Goal: Information Seeking & Learning: Understand process/instructions

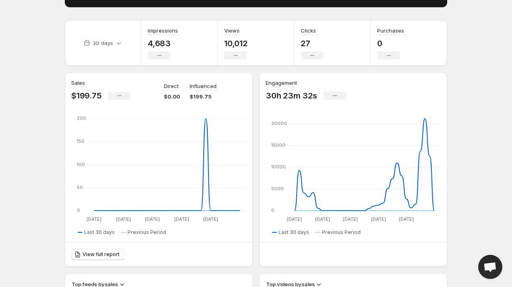
scroll to position [113, 0]
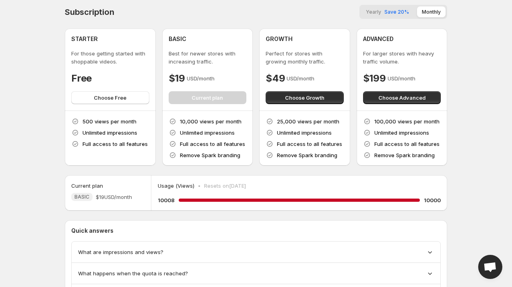
scroll to position [1, 0]
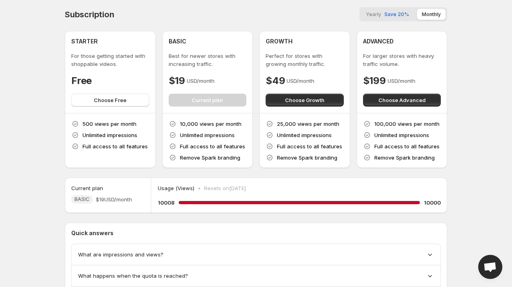
click at [28, 132] on body "Home Feeds Videos Subscription Settings Subscription Yearly Save 20% Monthly ST…" at bounding box center [256, 142] width 512 height 287
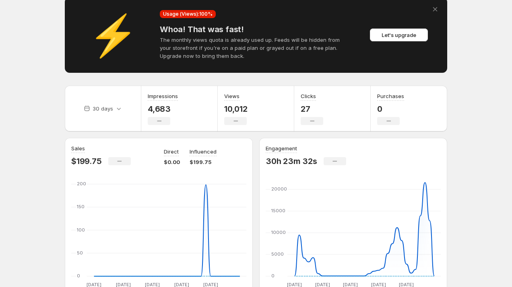
scroll to position [42, 0]
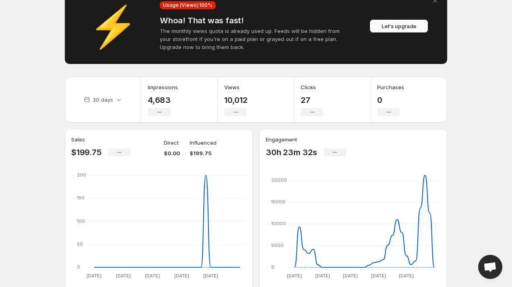
click at [394, 26] on span "Let's upgrade" at bounding box center [398, 26] width 35 height 8
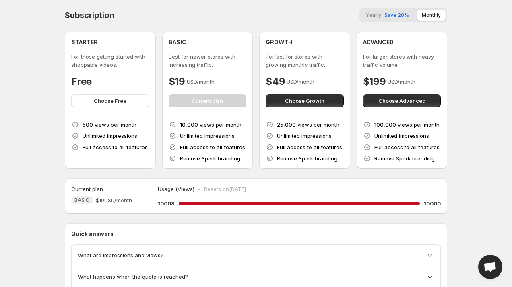
click at [173, 136] on icon at bounding box center [173, 136] width 8 height 8
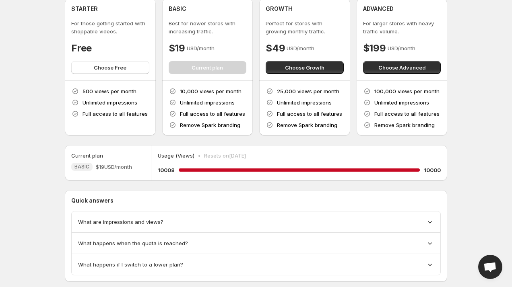
scroll to position [51, 0]
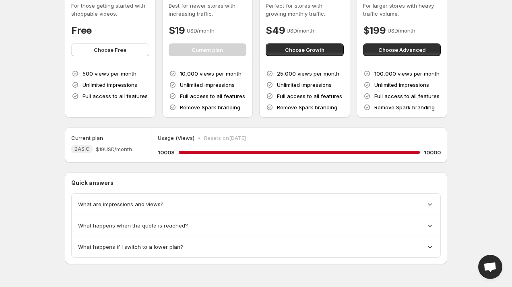
click at [255, 204] on div "What are impressions and views?" at bounding box center [256, 204] width 356 height 8
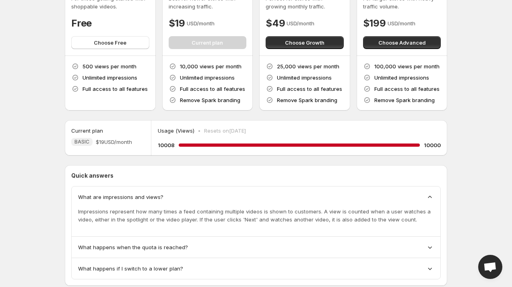
scroll to position [60, 0]
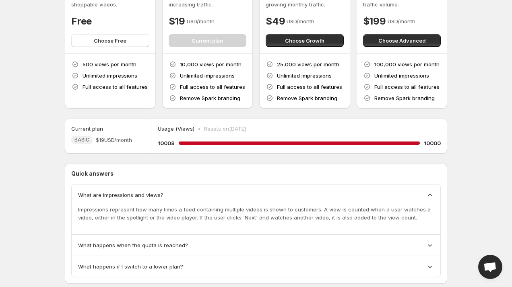
click at [431, 197] on icon at bounding box center [430, 195] width 8 height 8
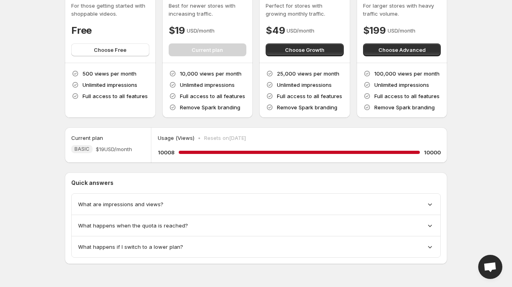
click at [431, 227] on icon at bounding box center [430, 226] width 8 height 8
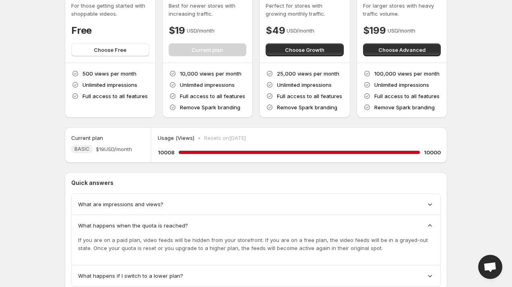
scroll to position [60, 0]
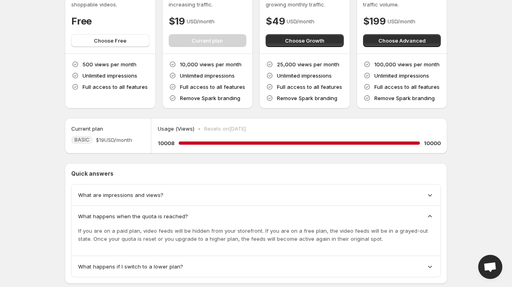
click at [431, 218] on icon at bounding box center [430, 216] width 8 height 8
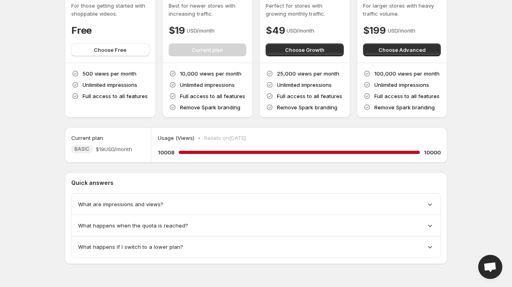
click at [391, 241] on div "What happens if I switch to a lower plan?" at bounding box center [256, 247] width 368 height 21
click at [395, 244] on div "What happens if I switch to a lower plan?" at bounding box center [256, 247] width 356 height 8
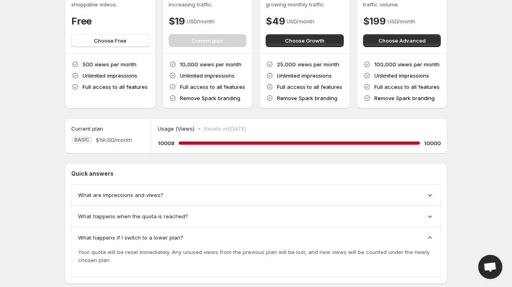
click at [396, 244] on div "Your quota will be reset immediately. Any unused views from the previous plan w…" at bounding box center [256, 256] width 356 height 29
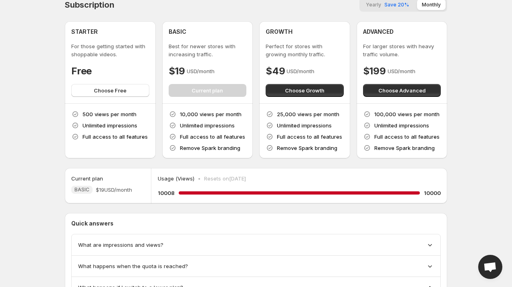
scroll to position [0, 0]
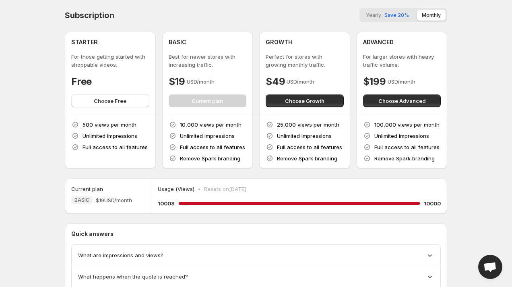
click at [394, 24] on div "Subscription Yearly Save 20% Monthly STARTER For those getting started with sho…" at bounding box center [256, 88] width 382 height 161
click at [393, 21] on div "Yearly Save 20% Monthly" at bounding box center [403, 15] width 88 height 14
click at [396, 16] on span "Save 20%" at bounding box center [396, 15] width 25 height 6
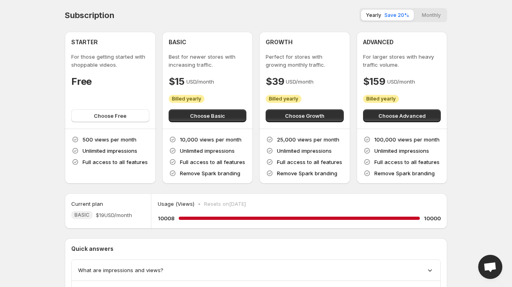
click at [418, 17] on button "Monthly" at bounding box center [431, 15] width 29 height 11
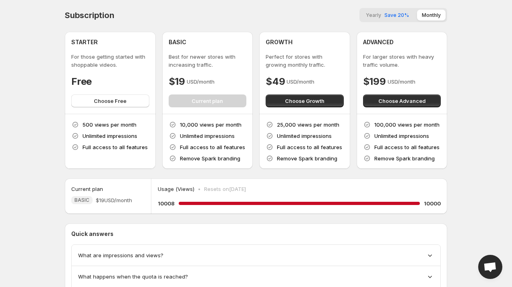
click at [20, 162] on body "Home Feeds Videos Subscription Settings Subscription Yearly Save 20% Monthly ST…" at bounding box center [256, 143] width 512 height 287
click at [150, 238] on div "Quick answers What are impressions and views? What happens when the quota is re…" at bounding box center [255, 284] width 369 height 108
click at [149, 249] on div "What are impressions and views?" at bounding box center [256, 255] width 368 height 21
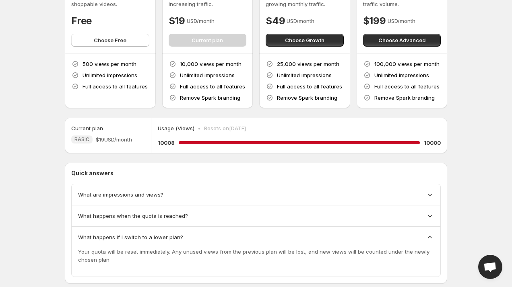
scroll to position [80, 0]
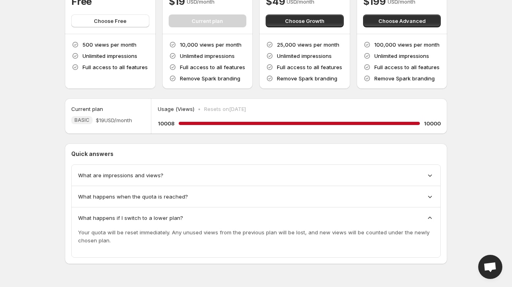
click at [217, 172] on div "What are impressions and views?" at bounding box center [256, 175] width 356 height 8
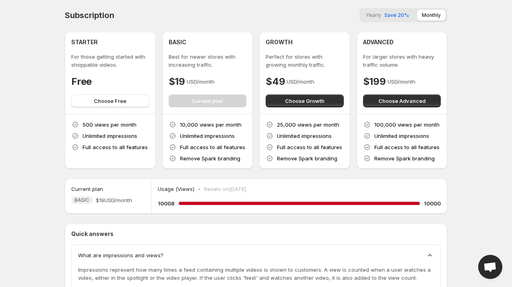
scroll to position [18, 0]
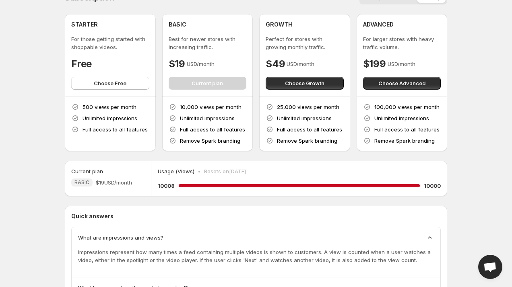
click at [10, 163] on body "Home Feeds Videos Subscription Settings Subscription Yearly Save 20% Monthly ST…" at bounding box center [256, 125] width 512 height 287
